Goal: Navigation & Orientation: Find specific page/section

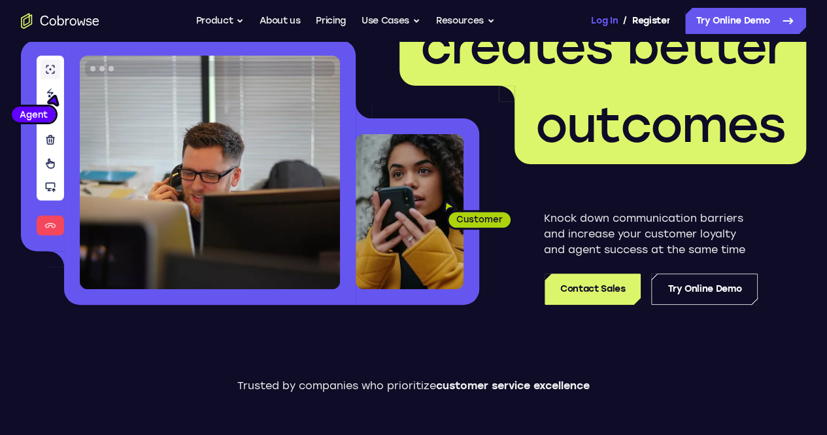
scroll to position [131, 0]
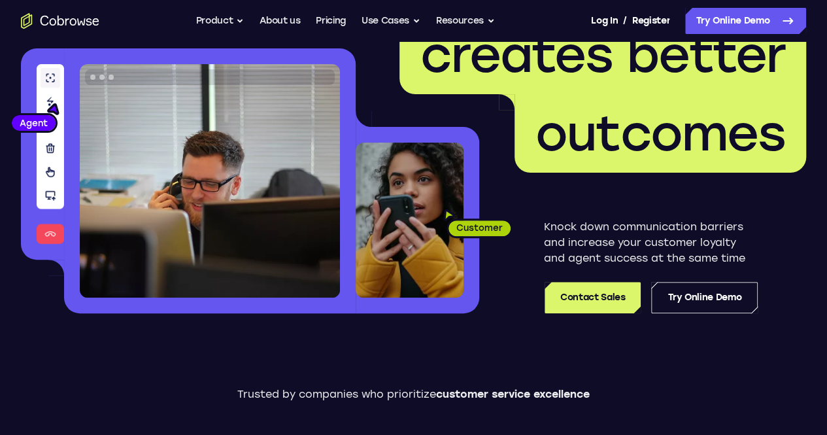
click at [623, 20] on span "/" at bounding box center [625, 21] width 4 height 16
click at [591, 18] on link "Log In" at bounding box center [604, 21] width 26 height 26
click at [632, 20] on link "Register" at bounding box center [651, 21] width 38 height 26
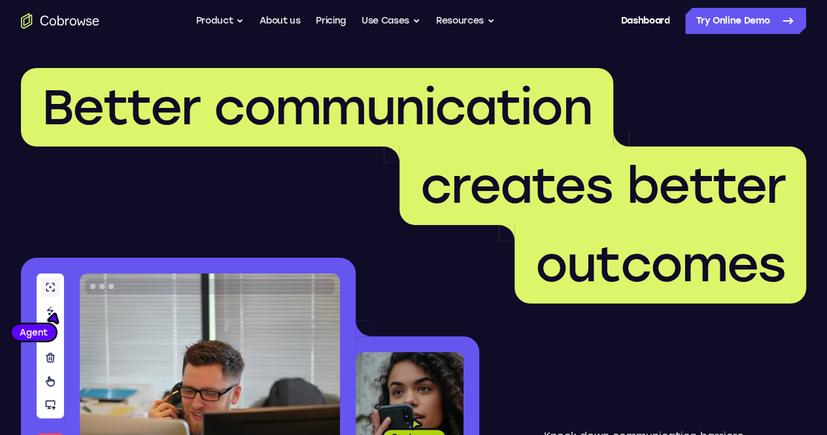
click at [591, 18] on div "Dashboard / Register" at bounding box center [630, 21] width 78 height 26
click at [621, 23] on link "Dashboard" at bounding box center [645, 21] width 49 height 26
